Goal: Task Accomplishment & Management: Manage account settings

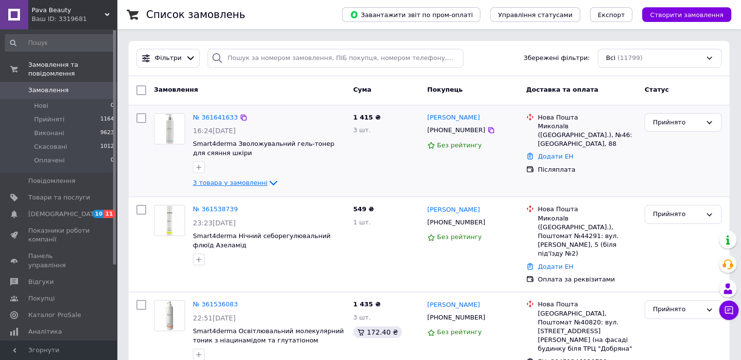
click at [232, 181] on span "3 товара у замовленні" at bounding box center [230, 182] width 75 height 7
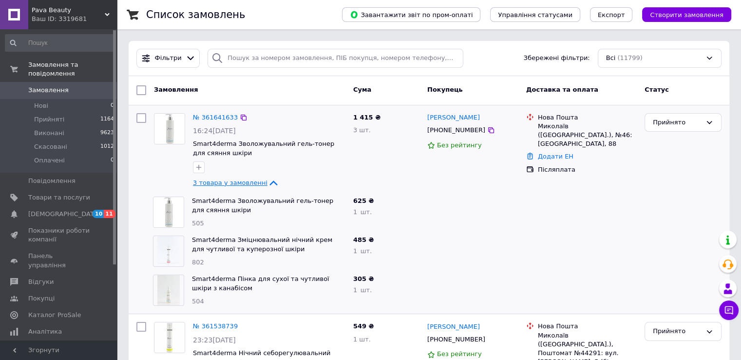
click at [232, 181] on span "3 товара у замовленні" at bounding box center [230, 182] width 75 height 7
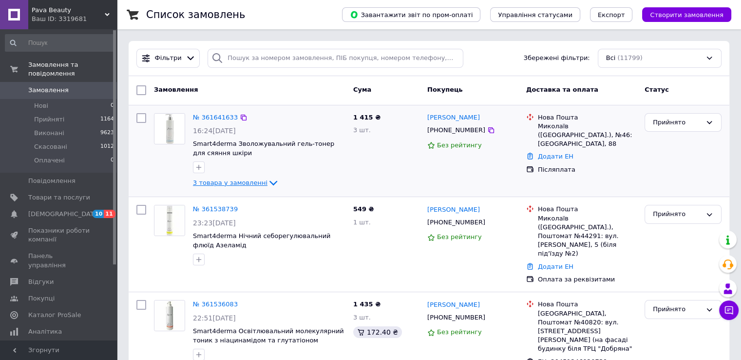
click at [224, 182] on span "3 товара у замовленні" at bounding box center [230, 182] width 75 height 7
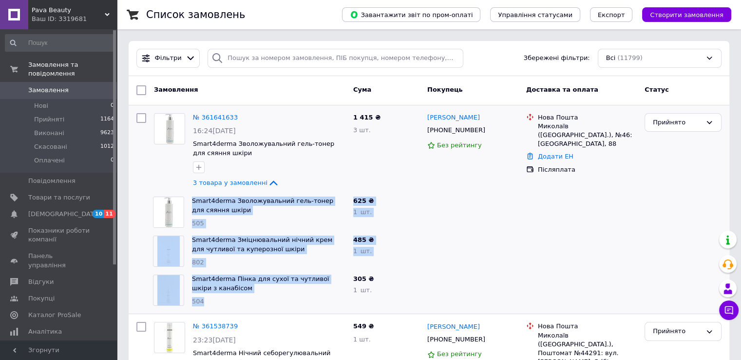
drag, startPoint x: 189, startPoint y: 201, endPoint x: 224, endPoint y: 295, distance: 100.4
click at [224, 295] on div "№ 361641633 16:24[DATE] Smart4derma Зволожувальний гель-тонер для сяяння шкіри …" at bounding box center [429, 209] width 601 height 209
copy div "Smart4derma Зволожувальний гель-тонер для сяяння шкіри 505 625 ₴ 1   шт. Smart4…"
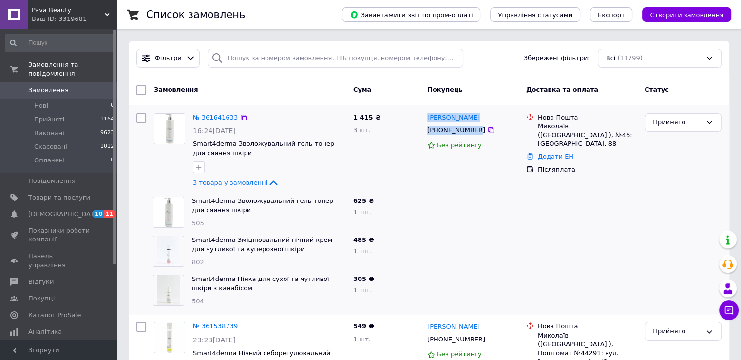
drag, startPoint x: 427, startPoint y: 118, endPoint x: 471, endPoint y: 128, distance: 45.5
click at [471, 128] on div "[PERSON_NAME] [PHONE_NUMBER] Без рейтингу" at bounding box center [473, 151] width 99 height 84
copy div "[PERSON_NAME] [PHONE_NUMBER]"
click at [437, 182] on div "[PERSON_NAME] [PHONE_NUMBER] Без рейтингу" at bounding box center [473, 151] width 99 height 84
click at [218, 118] on link "№ 361641633" at bounding box center [215, 117] width 45 height 7
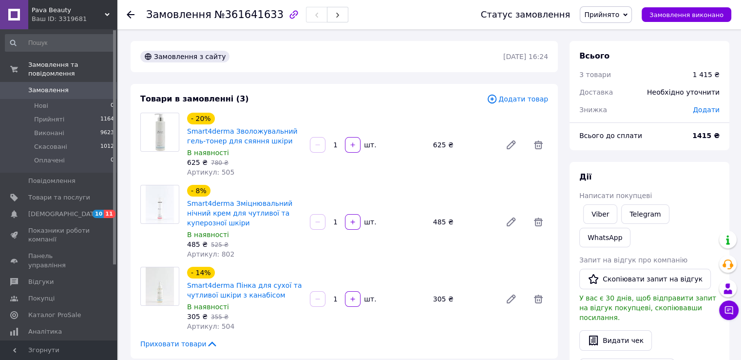
click at [416, 169] on div "- 20% Smart4derma Зволожувальний гель-тонер для сяяння шкіри В наявності 625 ₴ …" at bounding box center [367, 145] width 369 height 68
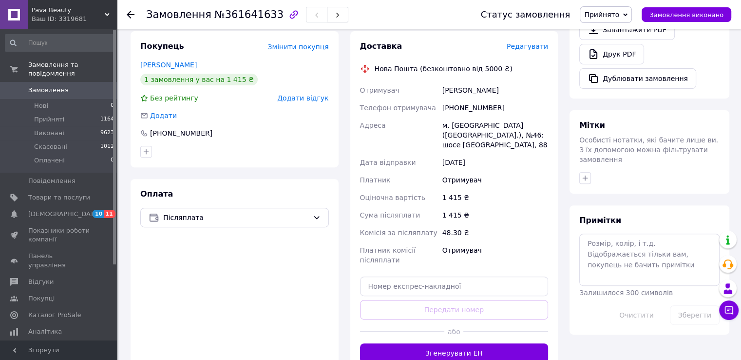
scroll to position [447, 0]
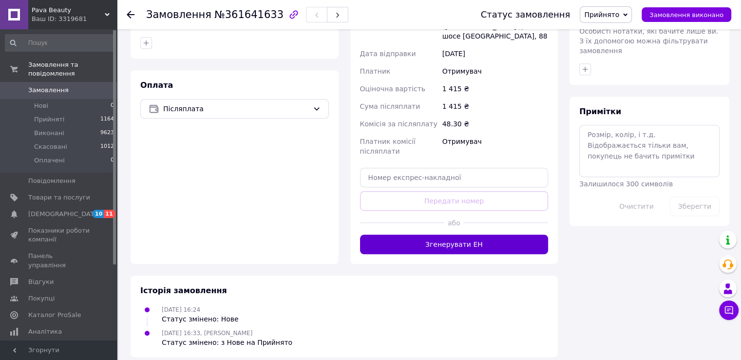
click at [482, 234] on button "Згенерувати ЕН" at bounding box center [454, 243] width 189 height 19
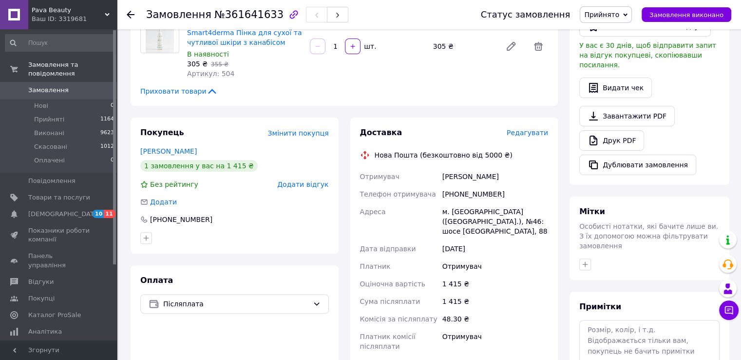
scroll to position [155, 0]
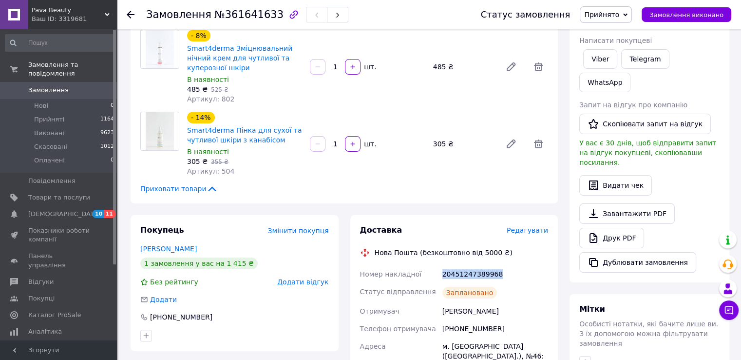
drag, startPoint x: 441, startPoint y: 279, endPoint x: 515, endPoint y: 271, distance: 74.1
click at [515, 272] on div "20451247389968" at bounding box center [496, 274] width 110 height 18
copy div "20451247389968"
click at [129, 16] on use at bounding box center [131, 15] width 8 height 8
